Goal: Book appointment/travel/reservation

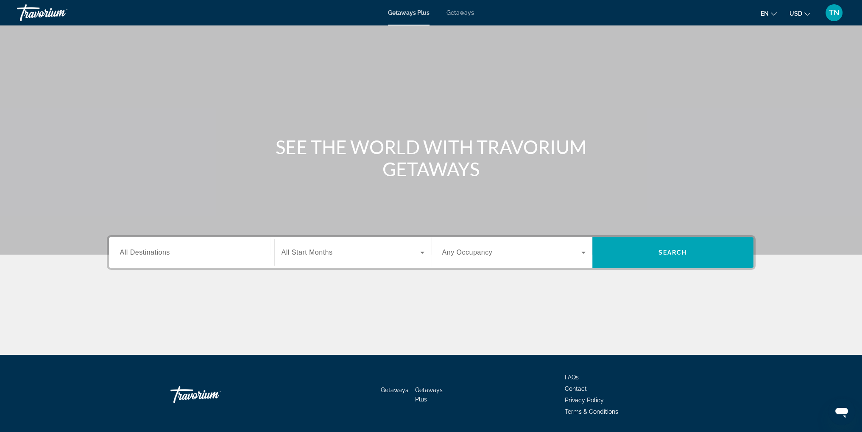
click at [834, 13] on span "TN" at bounding box center [834, 12] width 11 height 8
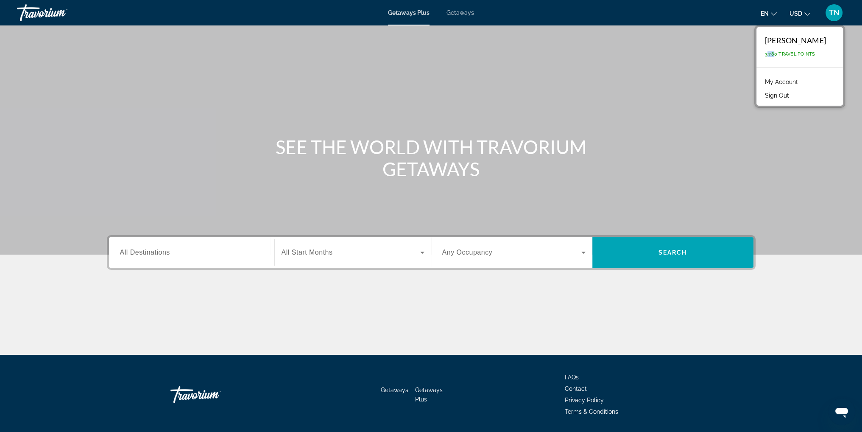
drag, startPoint x: 749, startPoint y: 56, endPoint x: 757, endPoint y: 56, distance: 8.1
click at [765, 56] on span "3,780 Travel Points" at bounding box center [790, 54] width 50 height 6
click at [200, 250] on input "Destination All Destinations" at bounding box center [191, 253] width 143 height 10
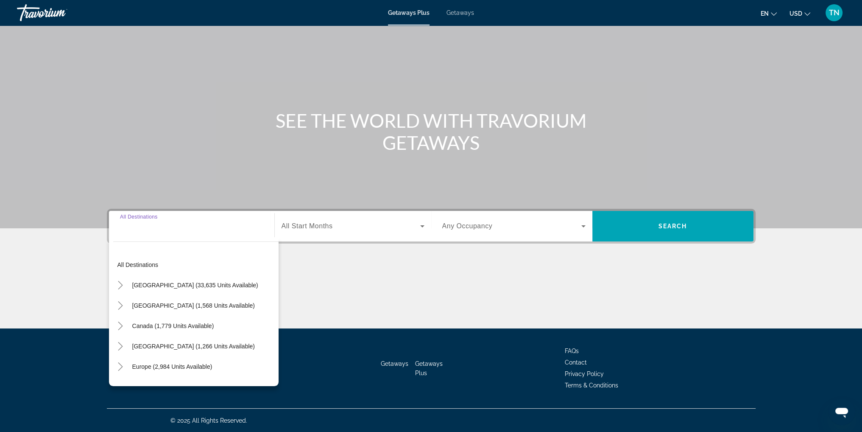
scroll to position [27, 0]
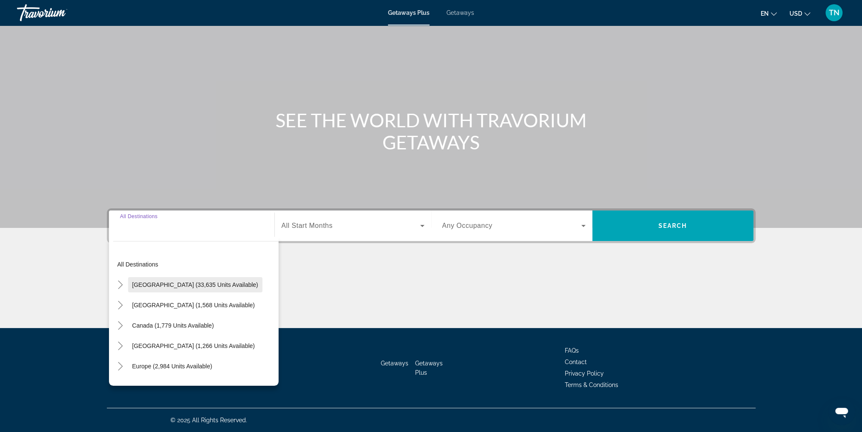
click at [206, 287] on span "[GEOGRAPHIC_DATA] (33,635 units available)" at bounding box center [195, 284] width 126 height 7
type input "**********"
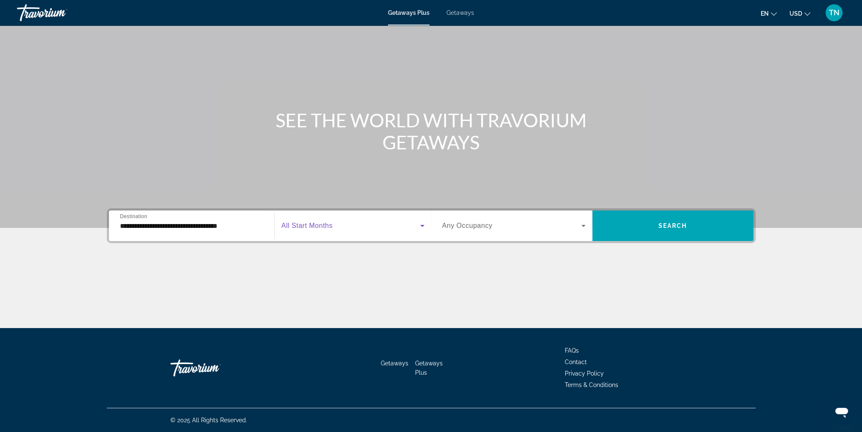
click at [354, 228] on span "Search widget" at bounding box center [350, 225] width 139 height 10
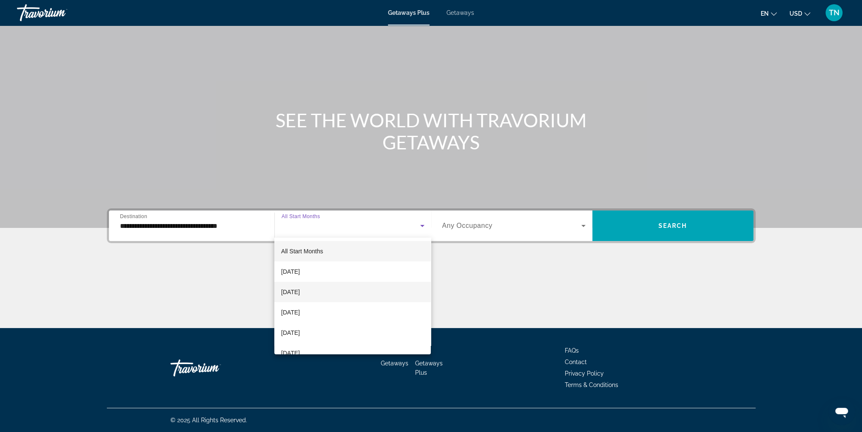
click at [330, 290] on mat-option "[DATE]" at bounding box center [352, 291] width 156 height 20
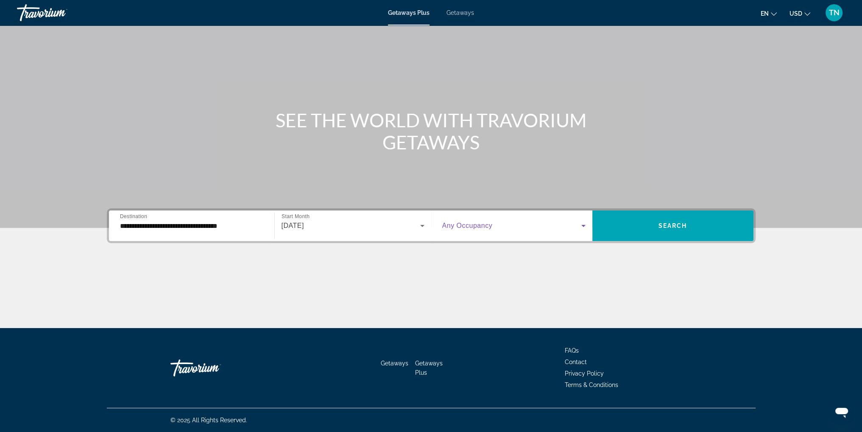
click at [546, 230] on span "Search widget" at bounding box center [511, 225] width 139 height 10
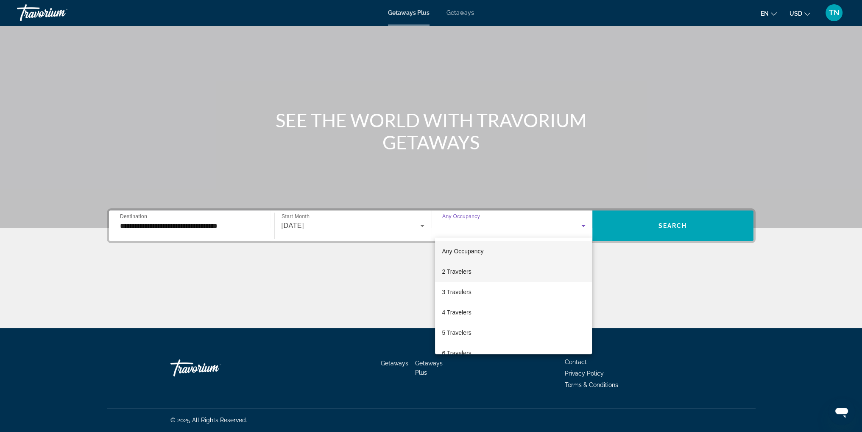
click at [462, 270] on span "2 Travelers" at bounding box center [456, 271] width 29 height 10
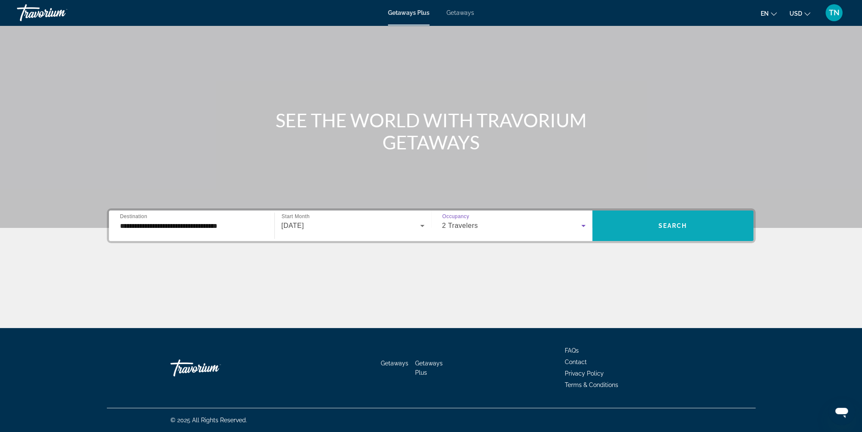
click at [658, 229] on span "Search widget" at bounding box center [672, 225] width 161 height 20
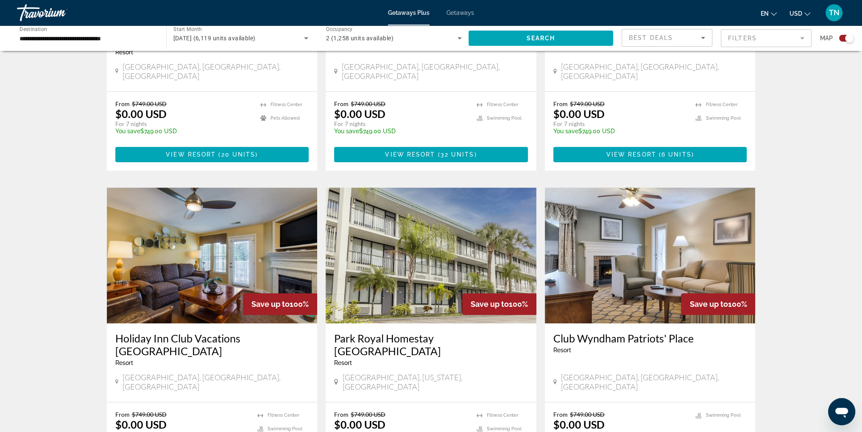
scroll to position [254, 0]
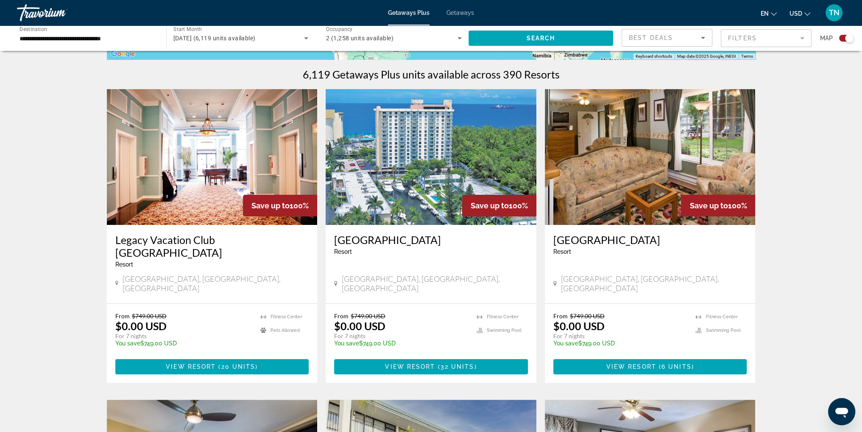
click at [752, 43] on mat-form-field "Filters" at bounding box center [766, 38] width 91 height 18
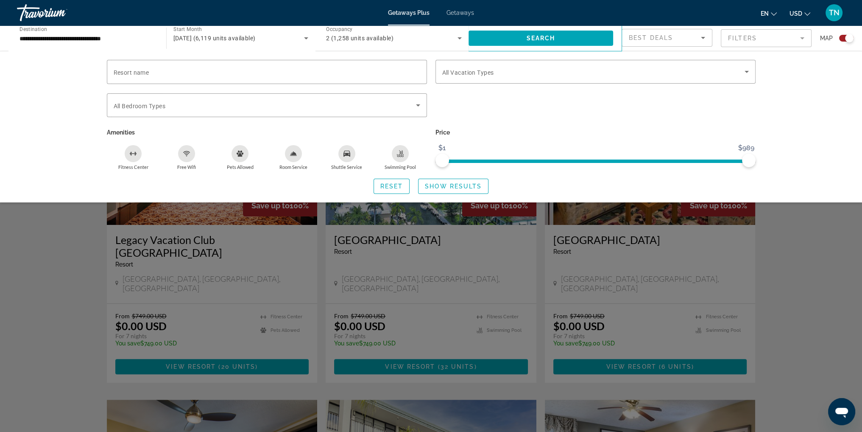
click at [454, 39] on icon "Search widget" at bounding box center [459, 38] width 10 height 10
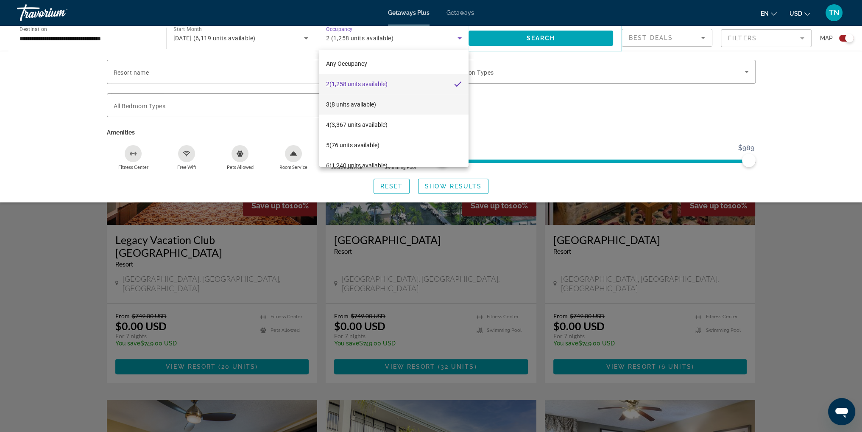
click at [344, 106] on span "3 (8 units available)" at bounding box center [351, 104] width 50 height 10
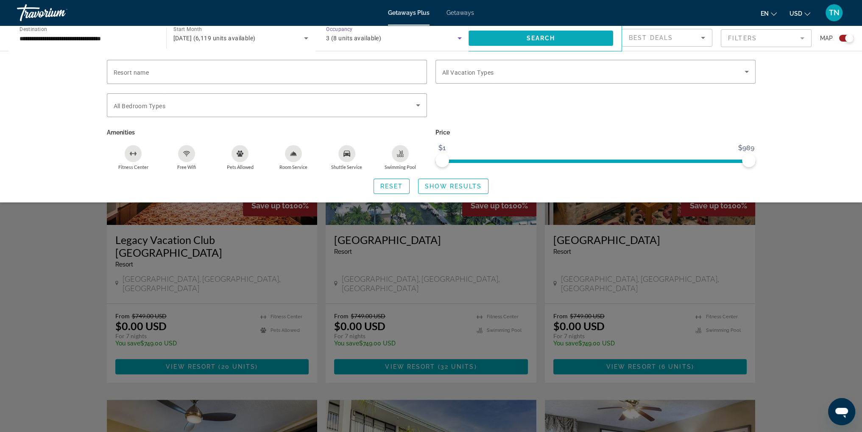
click at [572, 36] on span "Search widget" at bounding box center [540, 38] width 145 height 20
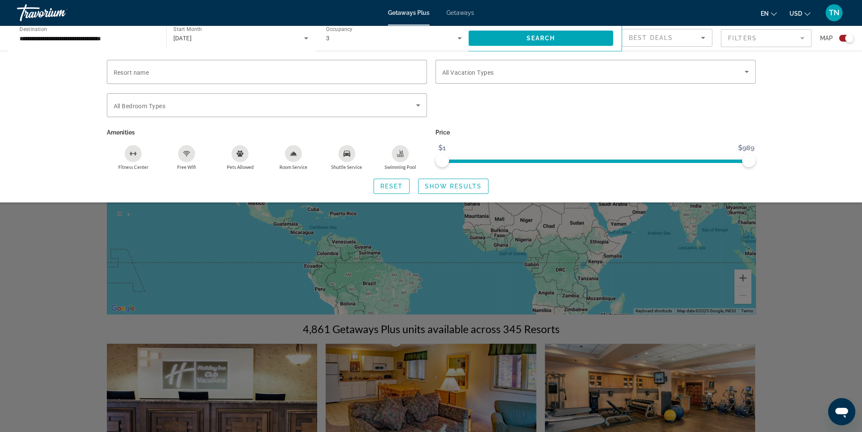
scroll to position [85, 0]
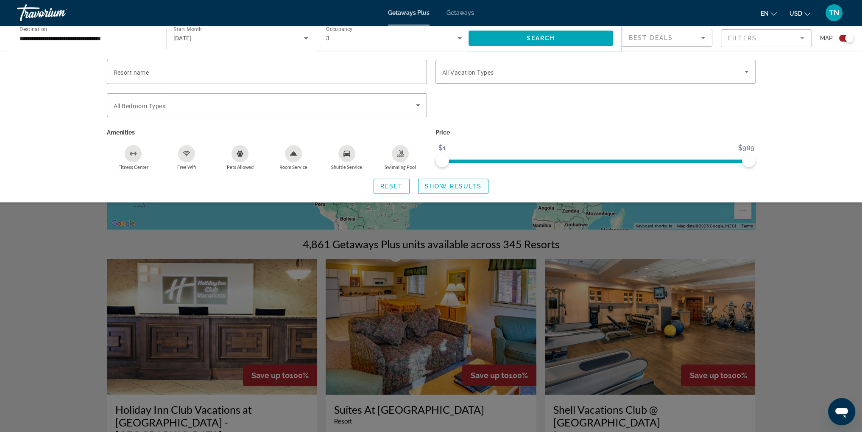
click at [472, 184] on span "Show Results" at bounding box center [453, 186] width 57 height 7
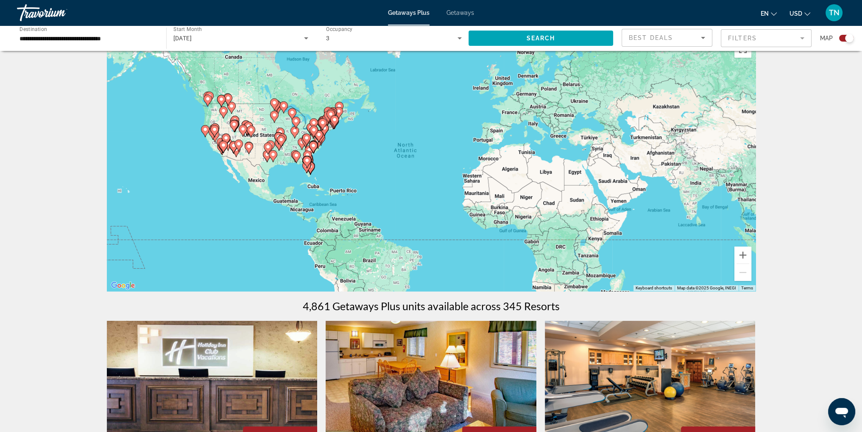
scroll to position [0, 0]
